Goal: Information Seeking & Learning: Check status

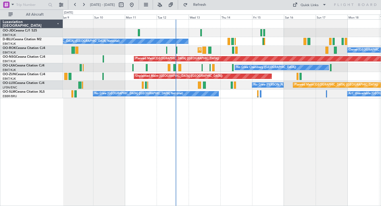
click at [253, 42] on div "No Crew [GEOGRAPHIC_DATA] ([GEOGRAPHIC_DATA] National) Unplanned Maint [GEOGRAP…" at bounding box center [222, 59] width 318 height 79
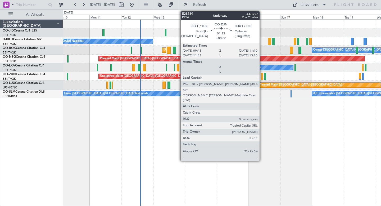
click at [262, 74] on div at bounding box center [262, 76] width 2 height 7
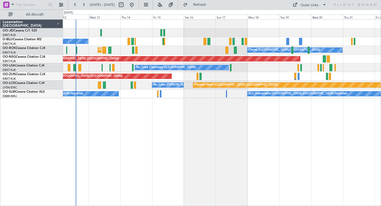
click at [261, 74] on div "Unplanned Maint [GEOGRAPHIC_DATA] ([GEOGRAPHIC_DATA])" at bounding box center [222, 76] width 318 height 9
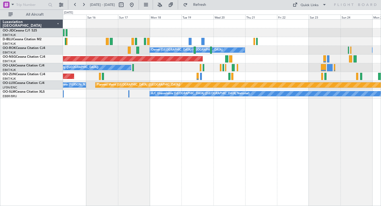
click at [255, 62] on div "No Crew [GEOGRAPHIC_DATA] ([GEOGRAPHIC_DATA] National) Owner [GEOGRAPHIC_DATA]-…" at bounding box center [222, 59] width 318 height 79
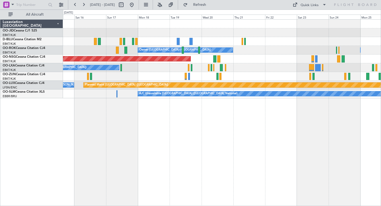
click at [300, 48] on div "Owner [GEOGRAPHIC_DATA]-[GEOGRAPHIC_DATA] Owner [GEOGRAPHIC_DATA]-[GEOGRAPHIC_D…" at bounding box center [222, 50] width 318 height 9
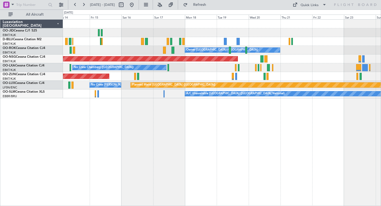
click at [219, 149] on div "No Crew [GEOGRAPHIC_DATA] ([GEOGRAPHIC_DATA] National) Owner [GEOGRAPHIC_DATA]-…" at bounding box center [222, 112] width 318 height 187
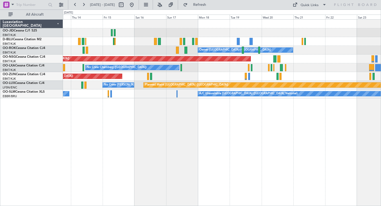
click at [218, 120] on div "No Crew [GEOGRAPHIC_DATA] ([GEOGRAPHIC_DATA] National) Owner [GEOGRAPHIC_DATA]-…" at bounding box center [222, 112] width 318 height 187
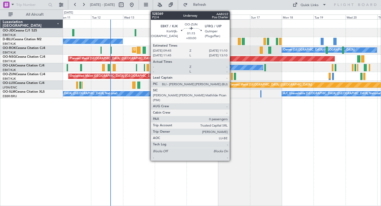
click at [232, 78] on div at bounding box center [232, 76] width 2 height 7
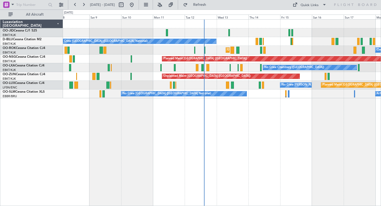
click at [212, 121] on div "No Crew [GEOGRAPHIC_DATA] ([GEOGRAPHIC_DATA] National) Owner [GEOGRAPHIC_DATA]-…" at bounding box center [222, 112] width 318 height 187
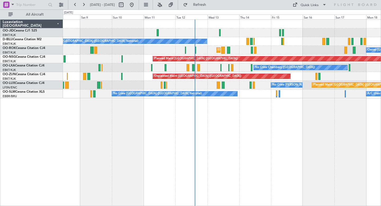
click at [272, 127] on div "No Crew [GEOGRAPHIC_DATA] ([GEOGRAPHIC_DATA] National) Owner [GEOGRAPHIC_DATA]-…" at bounding box center [222, 112] width 318 height 187
